Goal: Download file/media

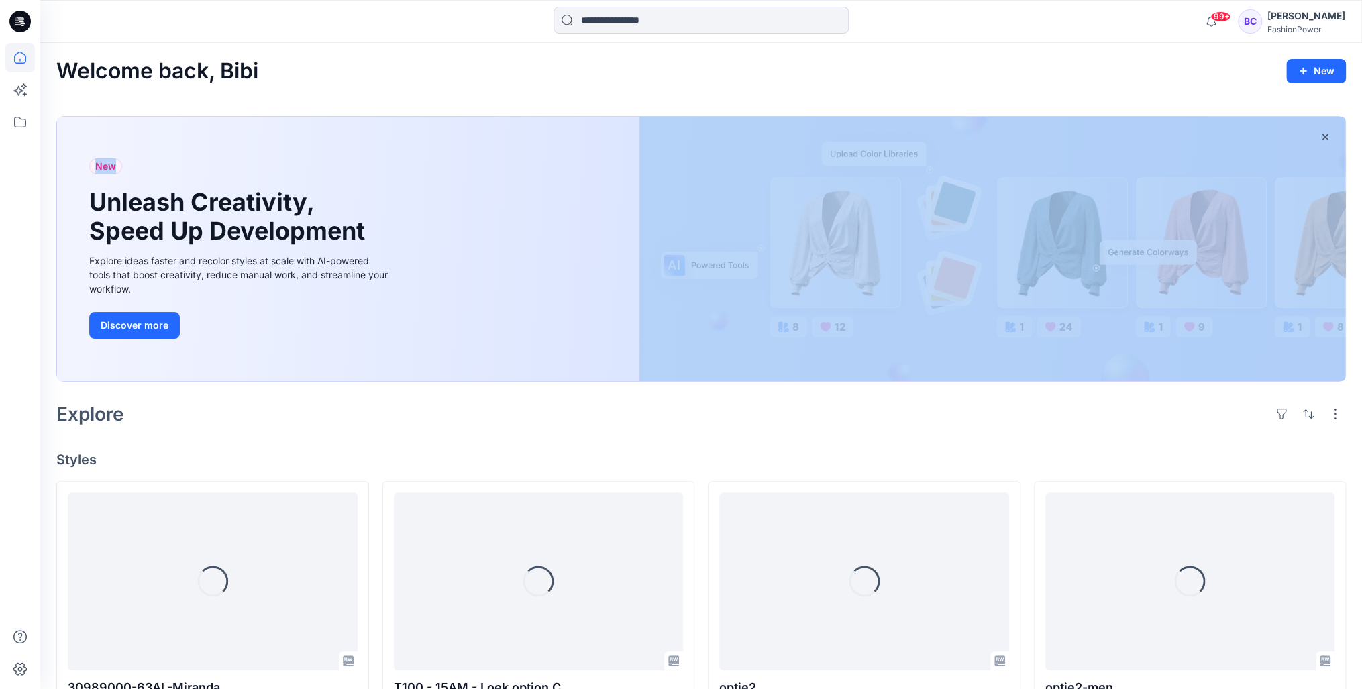
click at [322, 140] on div "Welcome back, Bibi New New Unleash Creativity, Speed Up Development Explore ide…" at bounding box center [701, 678] width 1322 height 1270
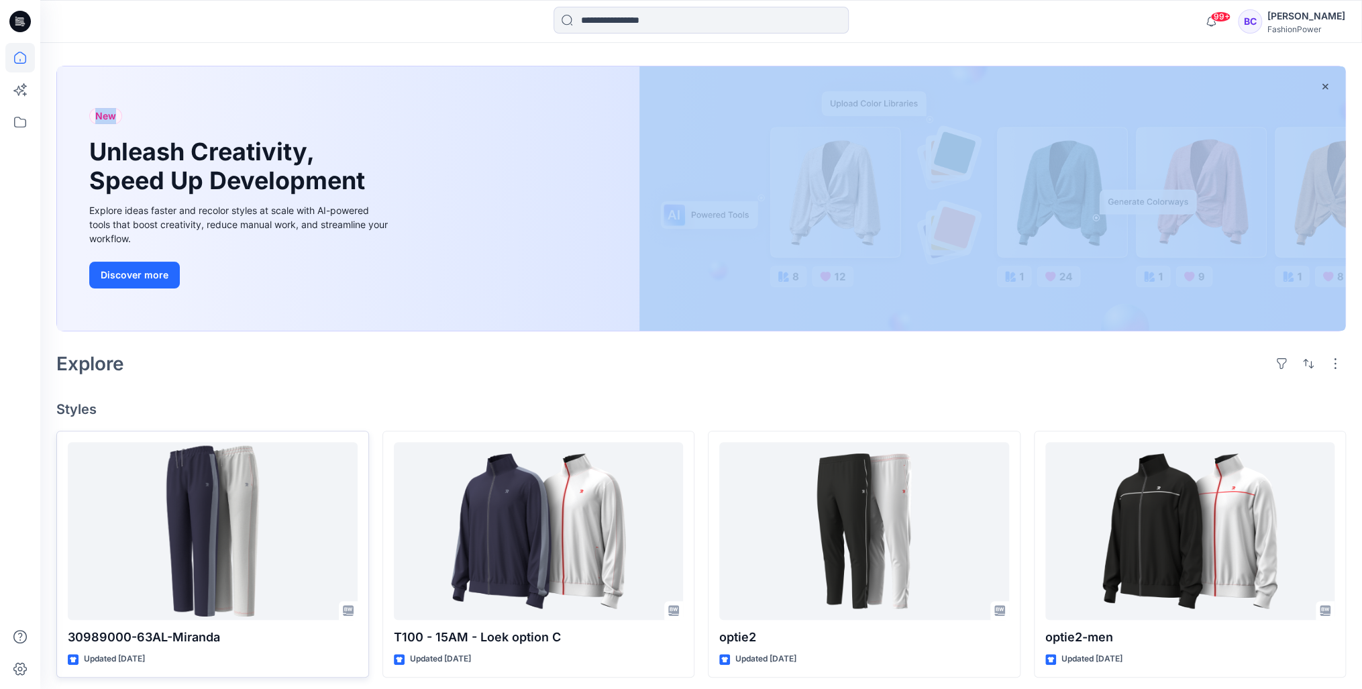
scroll to position [107, 0]
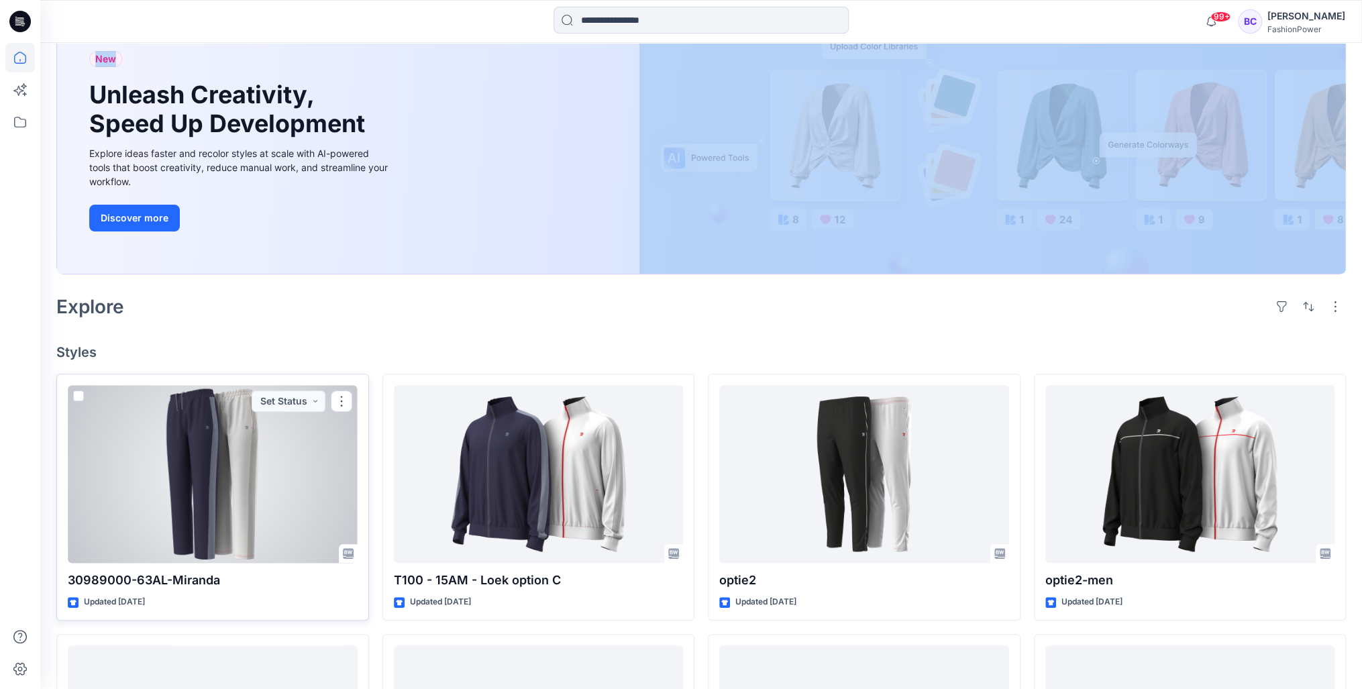
click at [241, 481] on div at bounding box center [213, 474] width 290 height 178
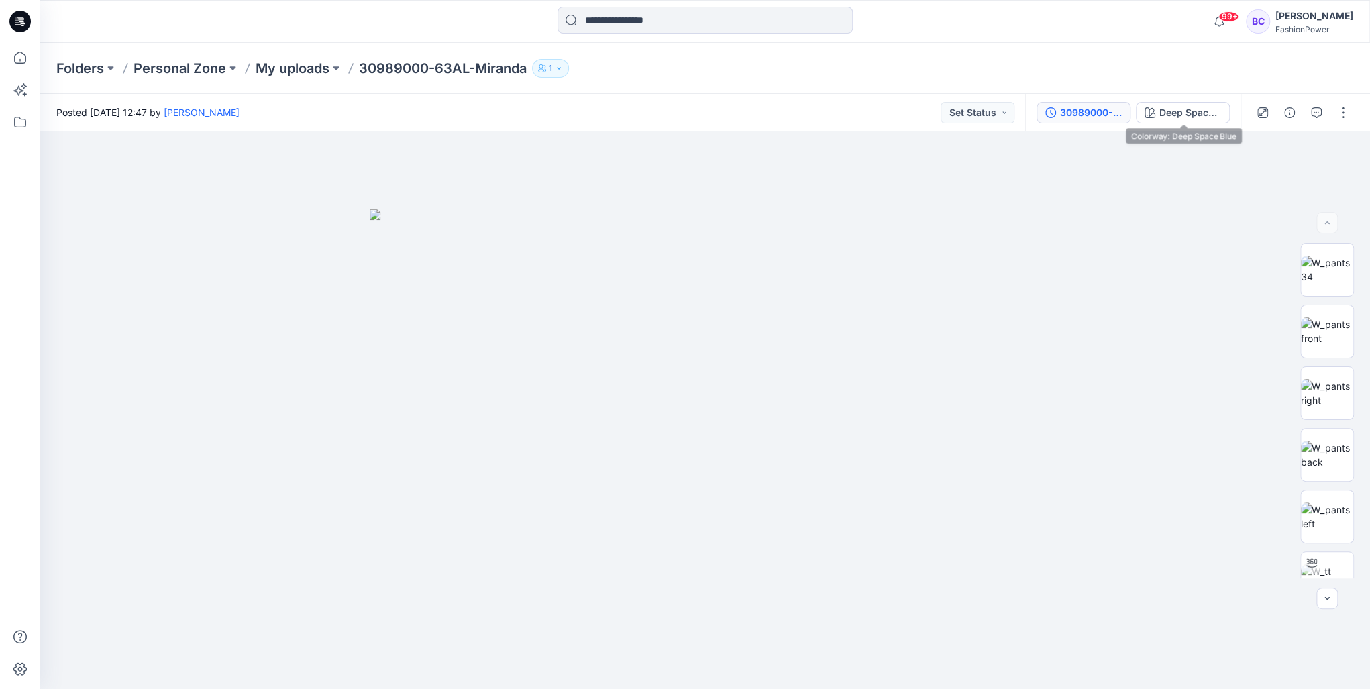
click at [1113, 115] on div "30989000-63AL-Miranda" at bounding box center [1091, 112] width 62 height 15
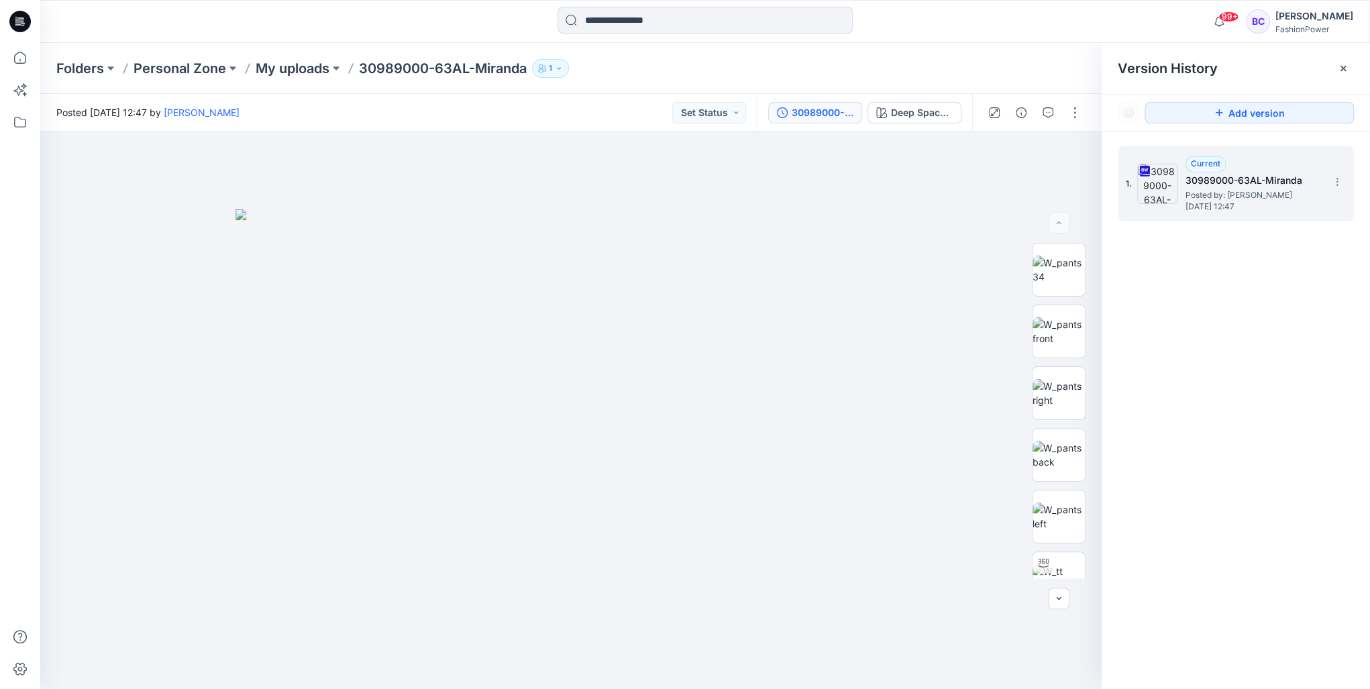
drag, startPoint x: 1332, startPoint y: 180, endPoint x: 1321, endPoint y: 188, distance: 13.4
click at [1332, 181] on icon at bounding box center [1337, 182] width 11 height 11
click at [1268, 218] on div "Download Source BW File" at bounding box center [1266, 208] width 156 height 27
click at [260, 64] on p "My uploads" at bounding box center [293, 68] width 74 height 19
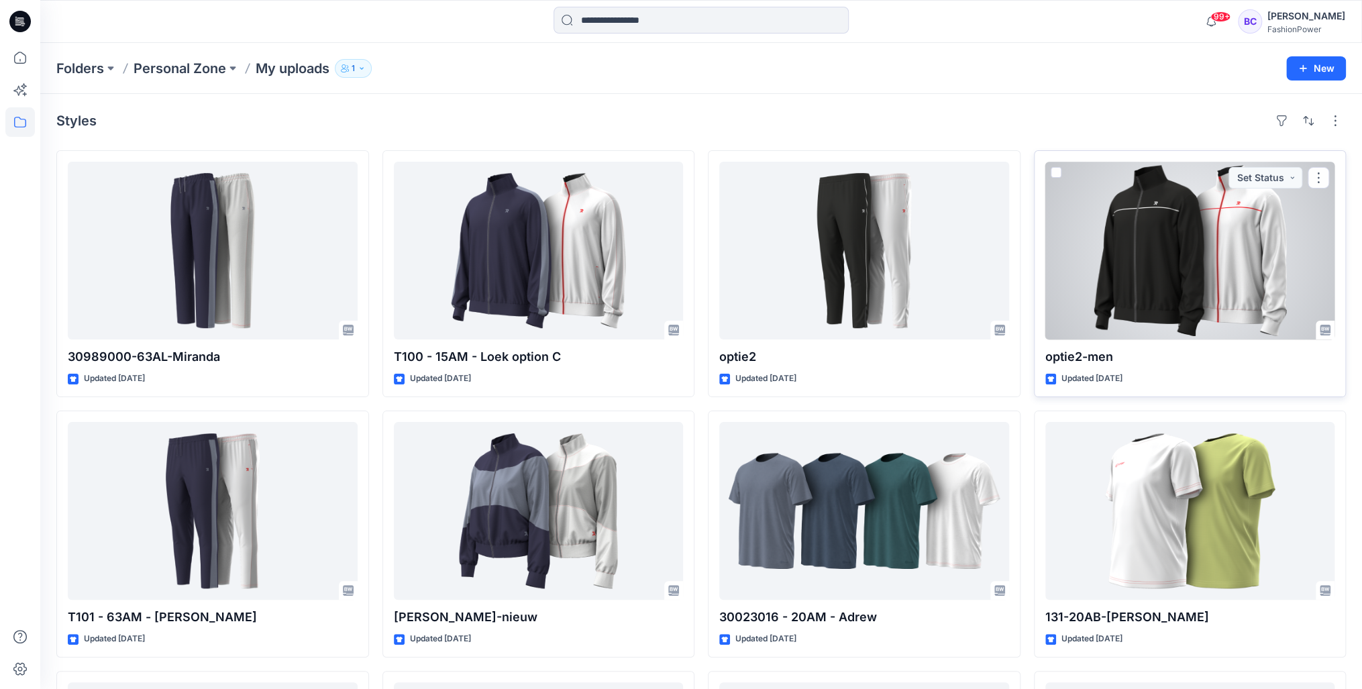
click at [1109, 235] on div at bounding box center [1191, 251] width 290 height 178
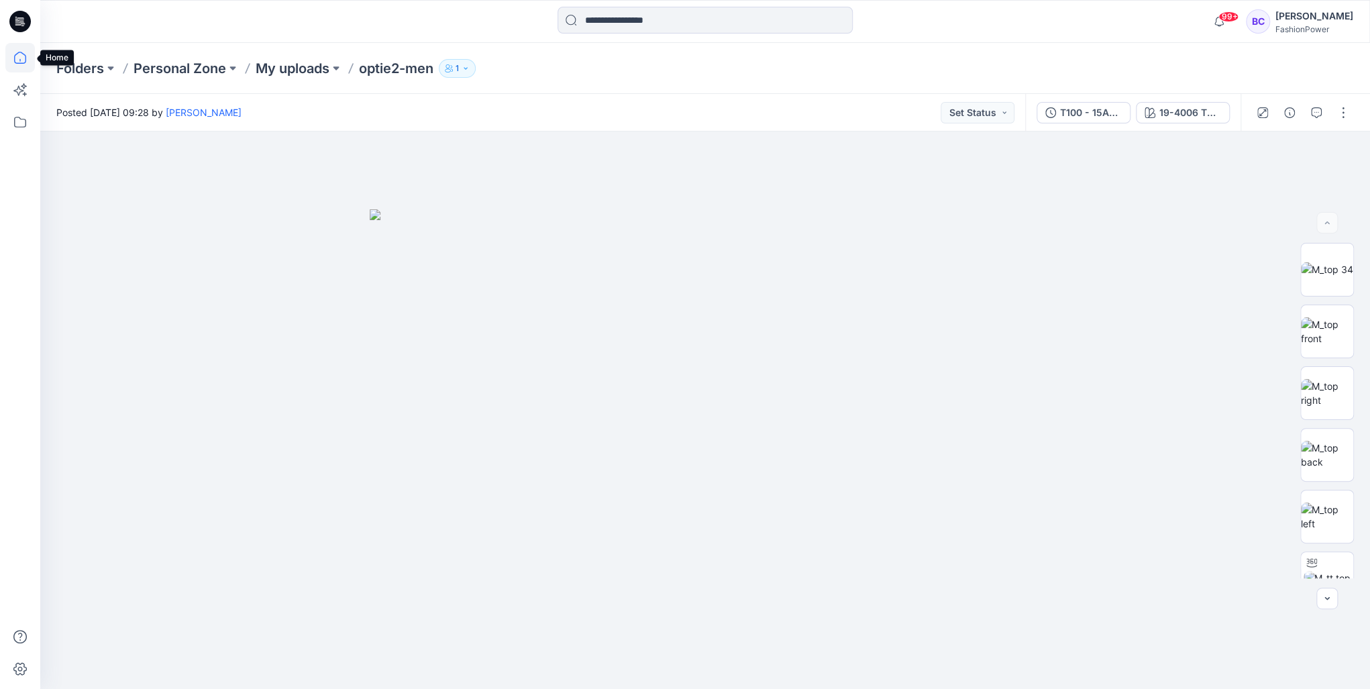
click at [21, 50] on icon at bounding box center [20, 58] width 30 height 30
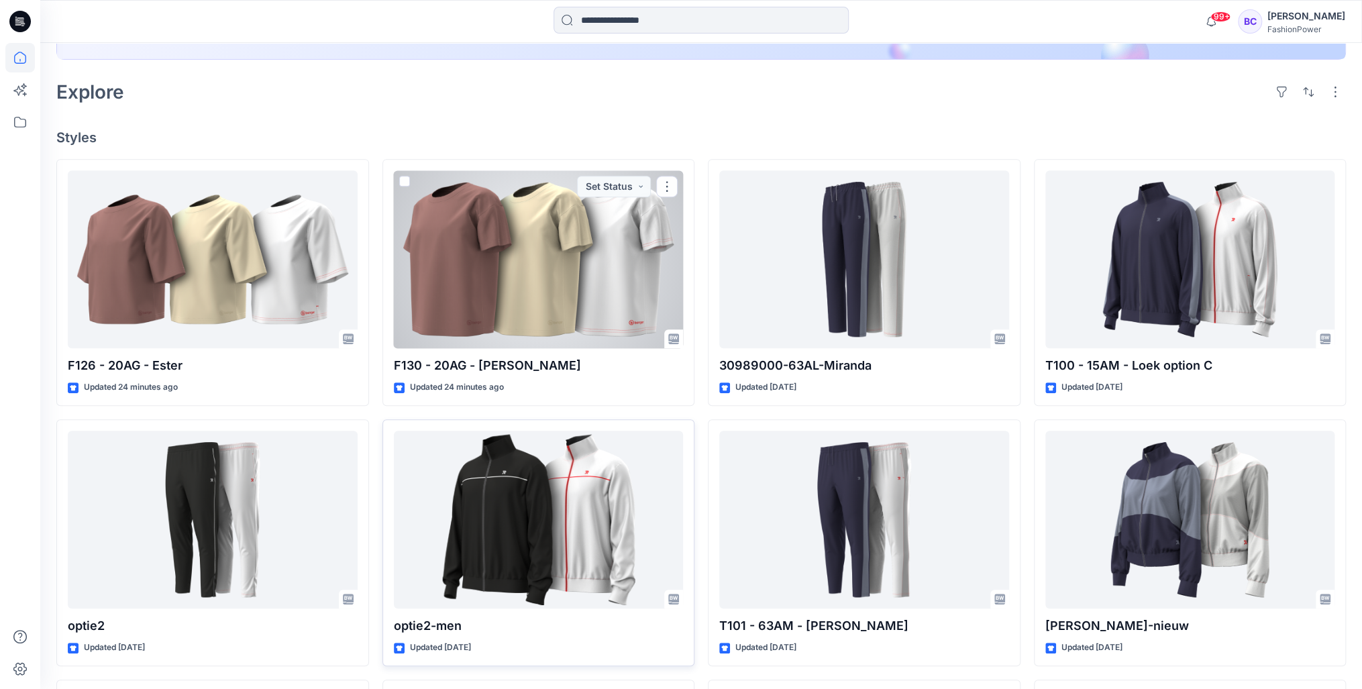
scroll to position [483, 0]
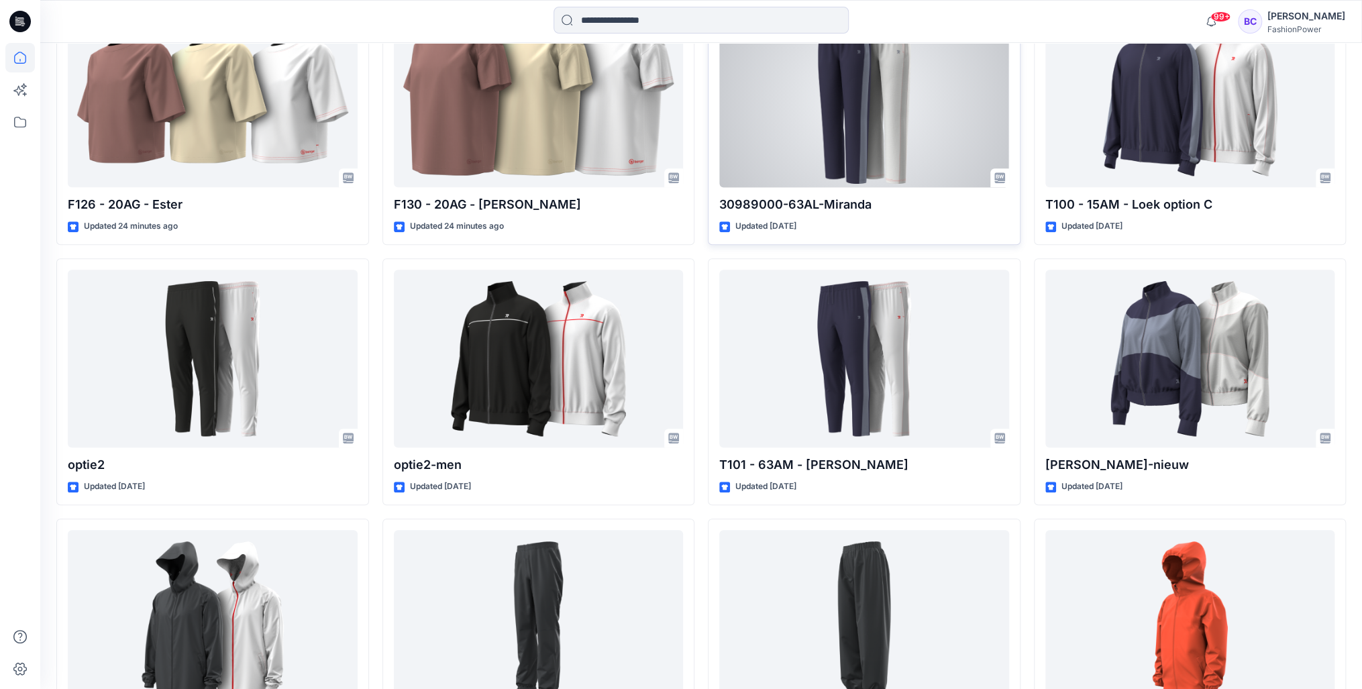
click at [823, 112] on div at bounding box center [864, 98] width 290 height 178
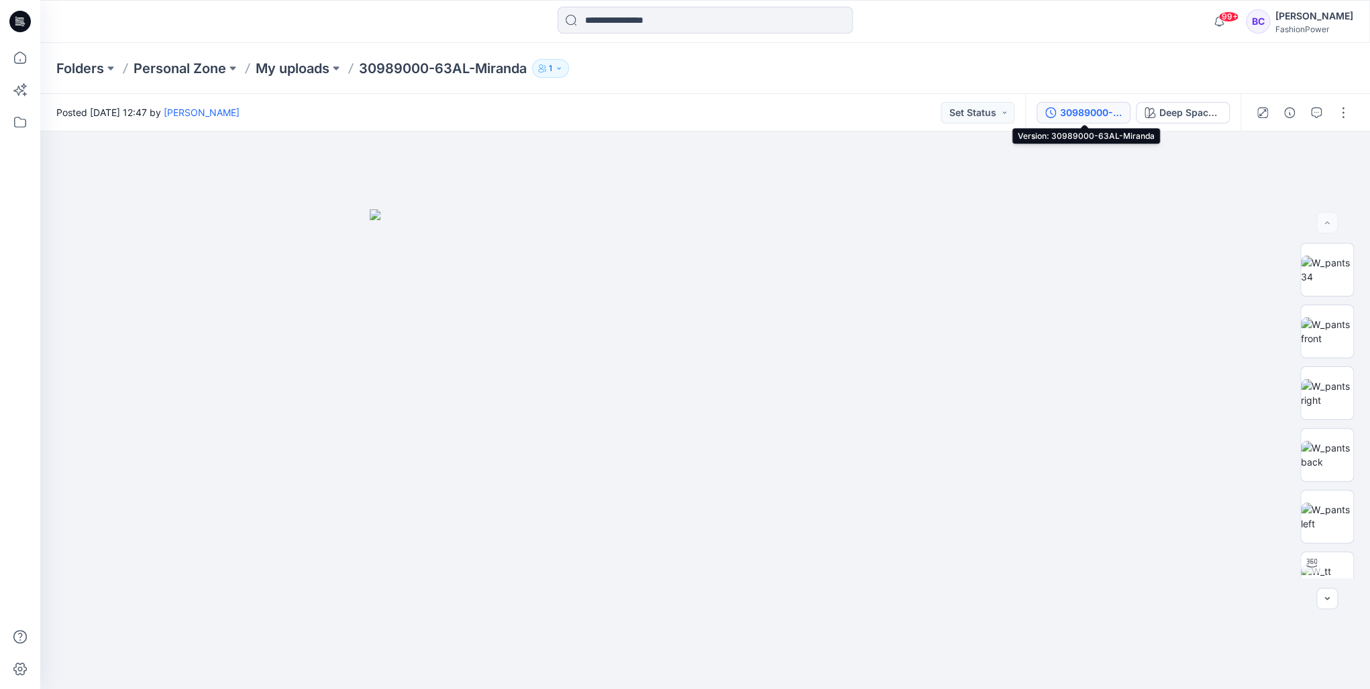
click at [1121, 107] on div "30989000-63AL-Miranda" at bounding box center [1091, 112] width 62 height 15
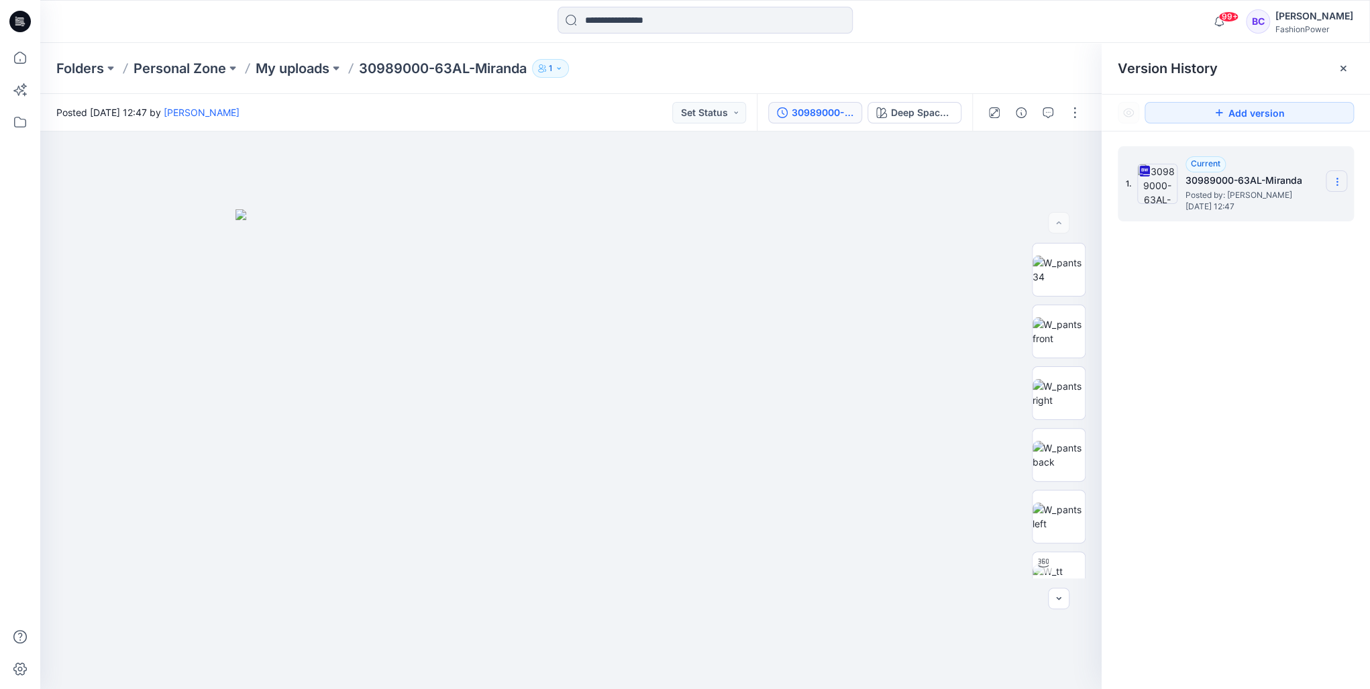
click at [1334, 191] on section at bounding box center [1336, 180] width 21 height 21
click at [1291, 205] on span "Download Source BW File" at bounding box center [1269, 208] width 112 height 16
